Goal: Information Seeking & Learning: Check status

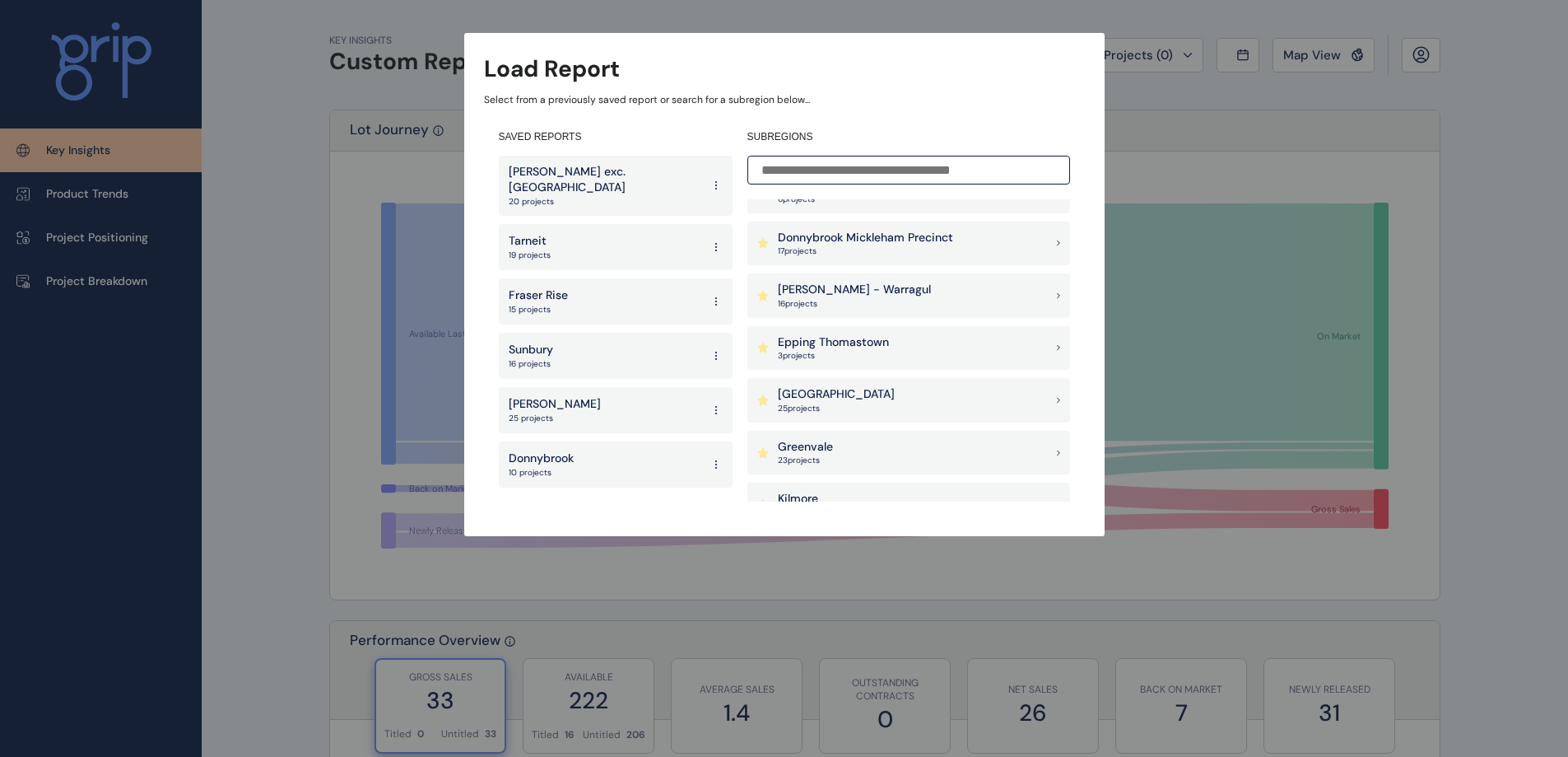
scroll to position [741, 0]
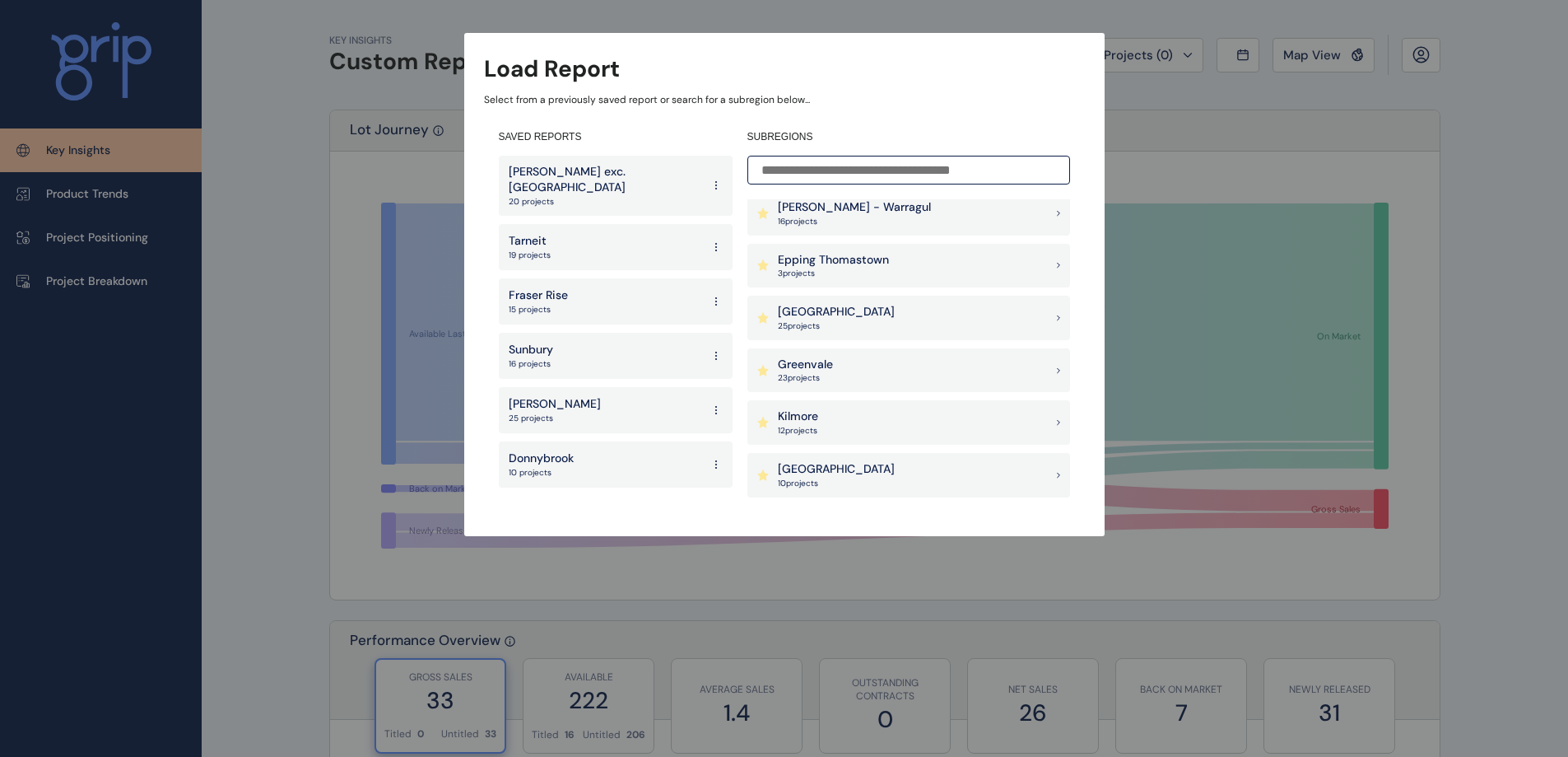
click at [873, 381] on div "Greenvale 23 project s" at bounding box center [909, 370] width 323 height 44
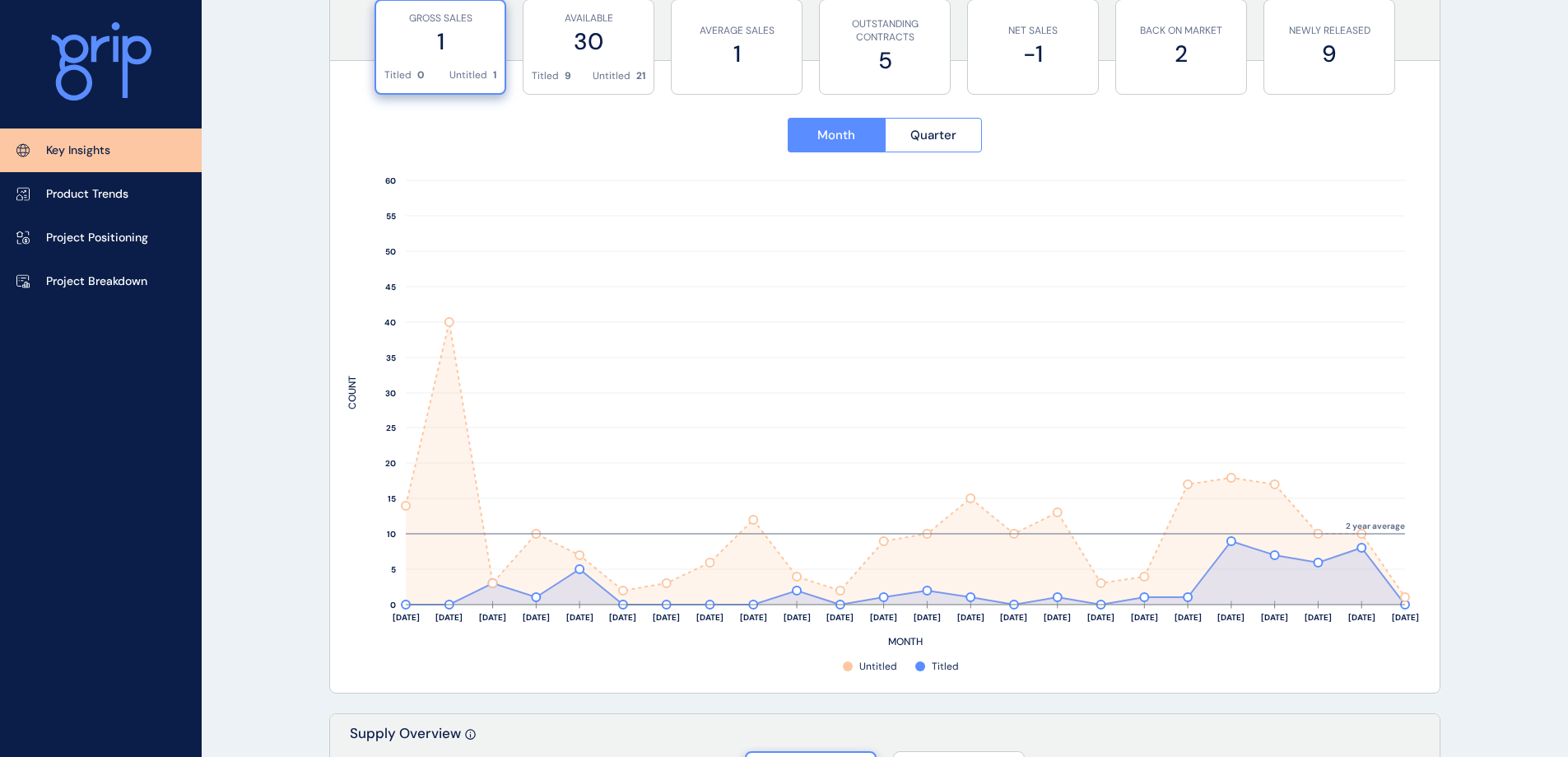
scroll to position [1153, 0]
